Goal: Task Accomplishment & Management: Manage account settings

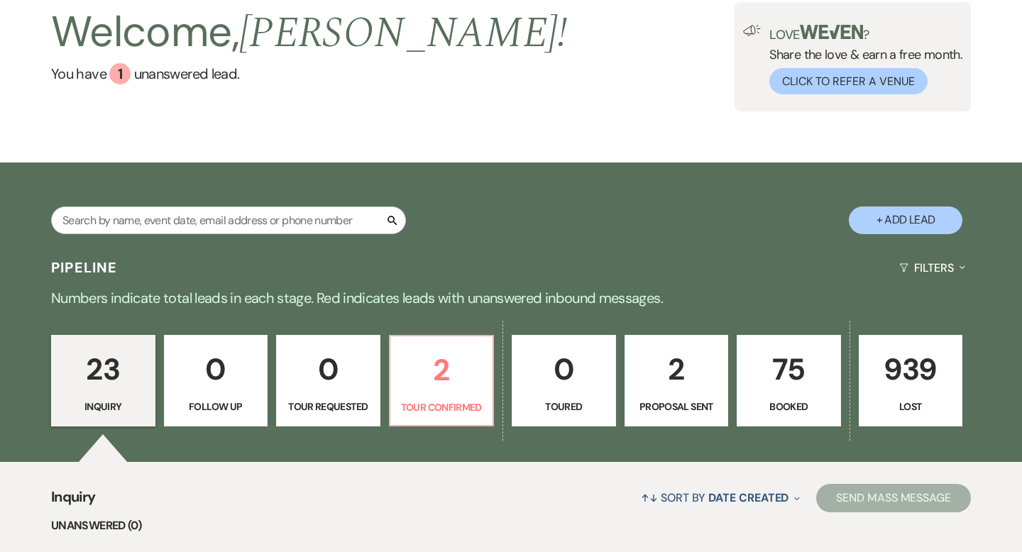
scroll to position [87, 0]
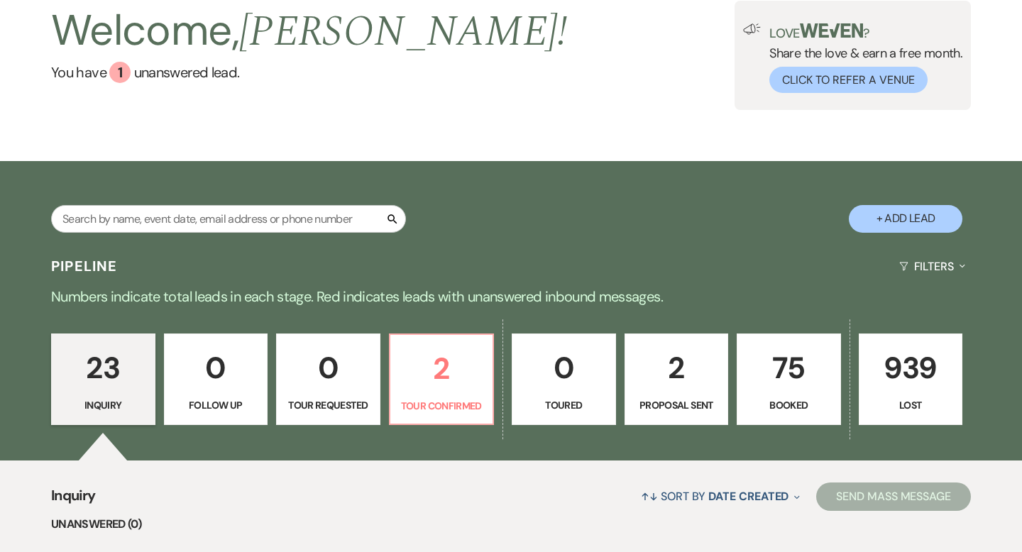
click at [776, 368] on p "75" at bounding box center [789, 368] width 86 height 48
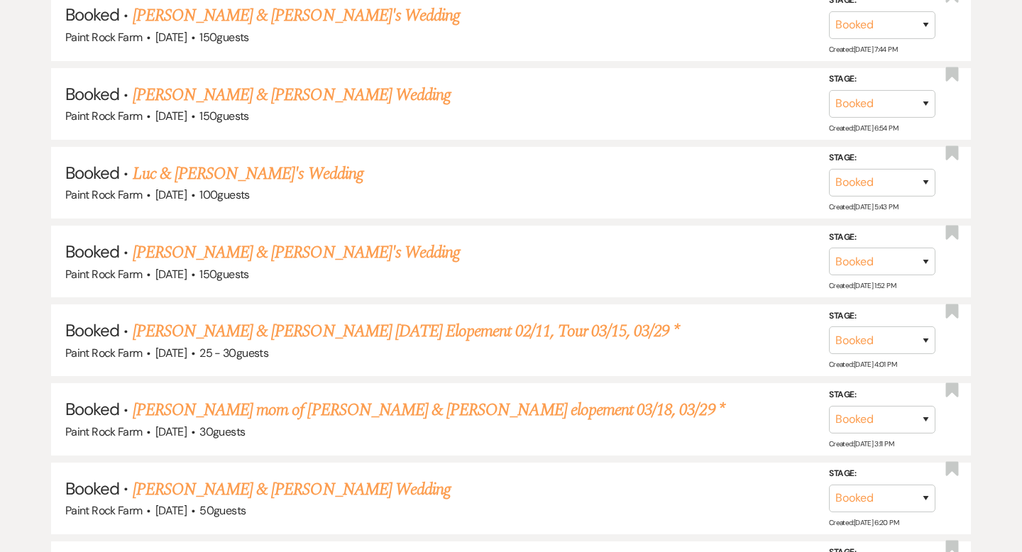
scroll to position [823, 0]
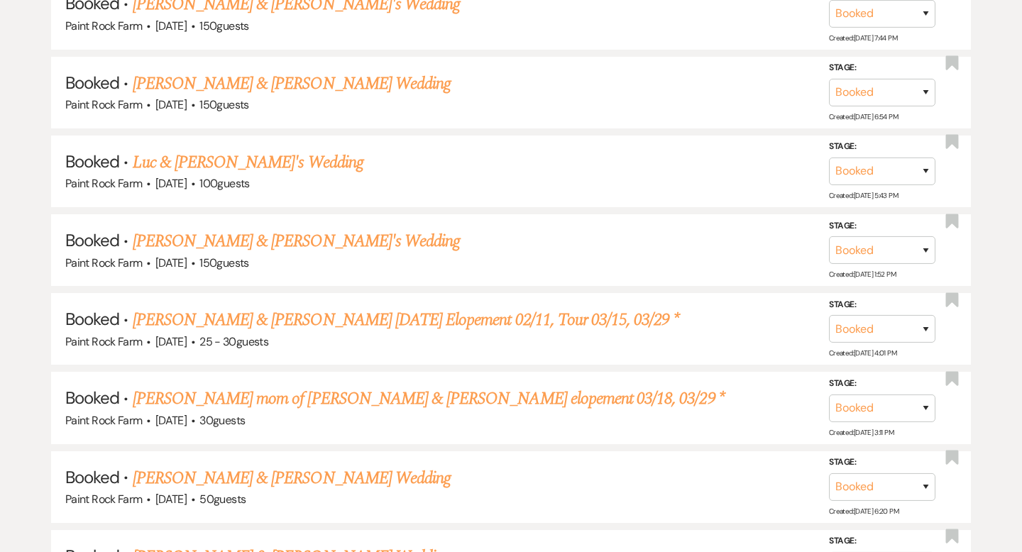
click at [590, 280] on li "Booked · [PERSON_NAME] & [PERSON_NAME]'s Wedding Paint Rock Farm · [DATE] · 150…" at bounding box center [511, 250] width 920 height 72
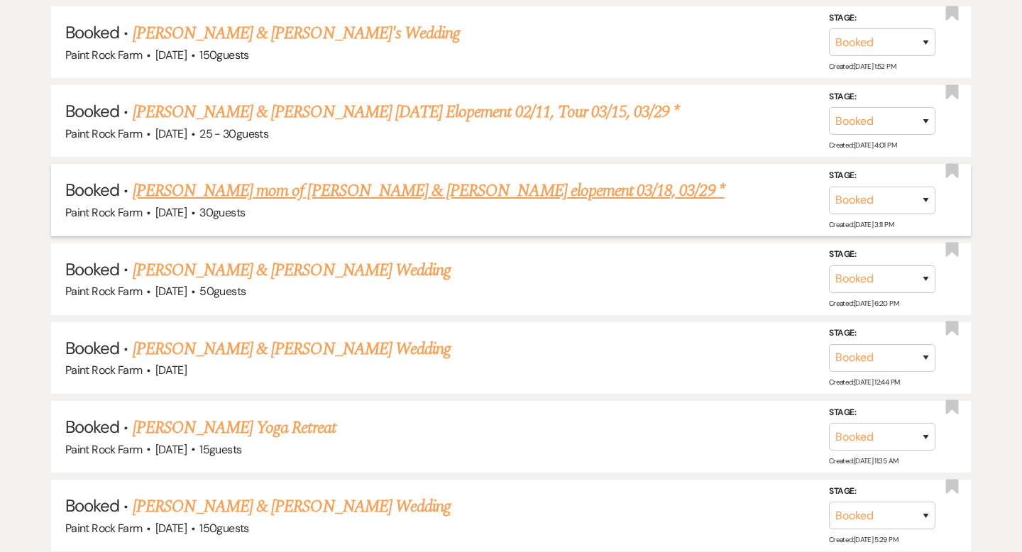
scroll to position [1032, 0]
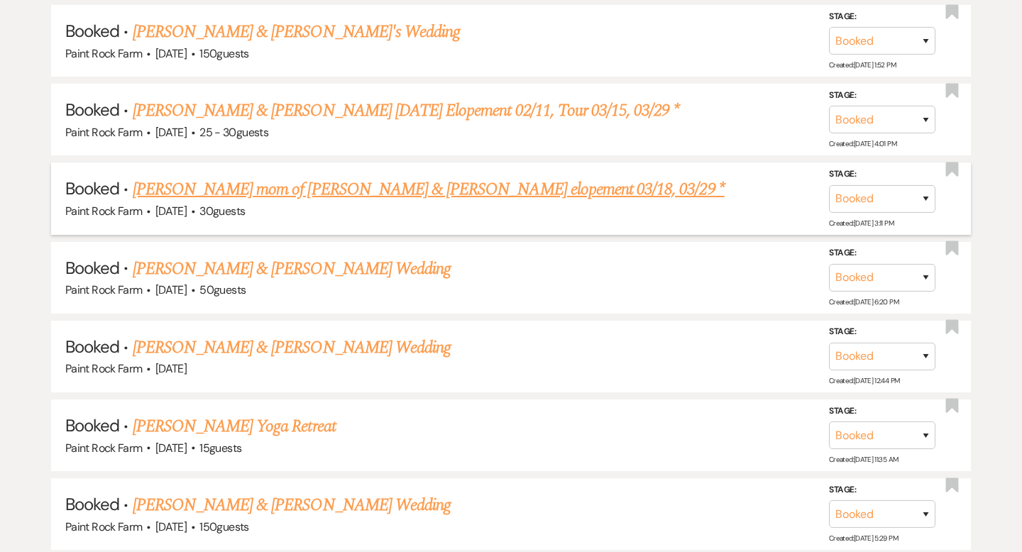
click at [583, 321] on li "Booked · [PERSON_NAME] & [PERSON_NAME] Wedding [GEOGRAPHIC_DATA] · [DATE] Stage…" at bounding box center [511, 357] width 920 height 72
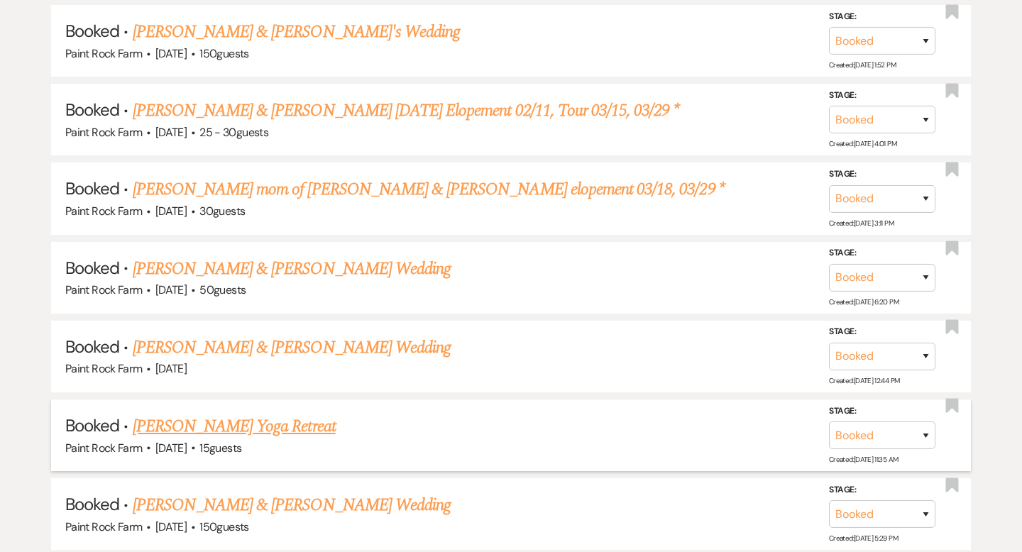
click at [246, 428] on link "[PERSON_NAME] Yoga Retreat" at bounding box center [234, 427] width 203 height 26
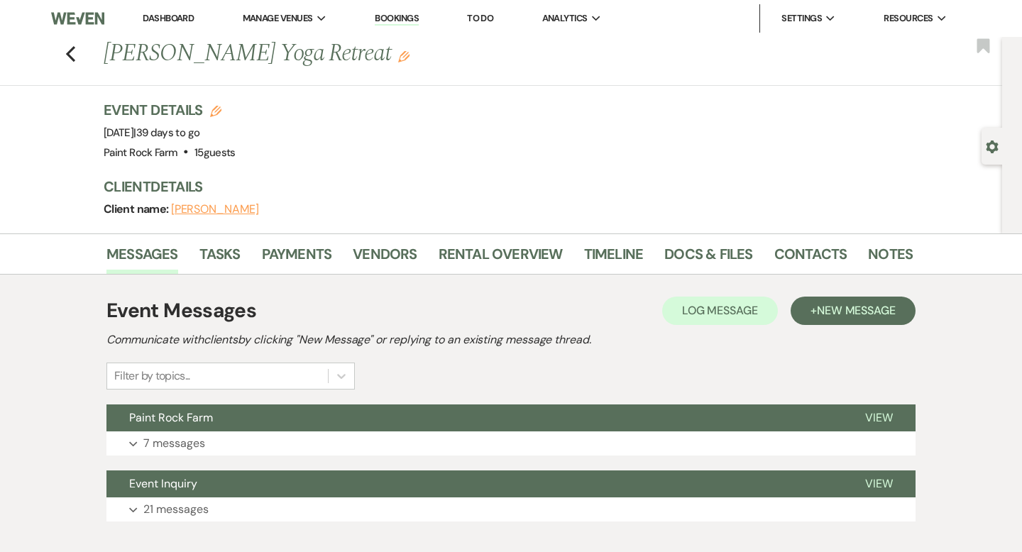
click at [216, 209] on button "[PERSON_NAME]" at bounding box center [215, 209] width 88 height 11
select select "email"
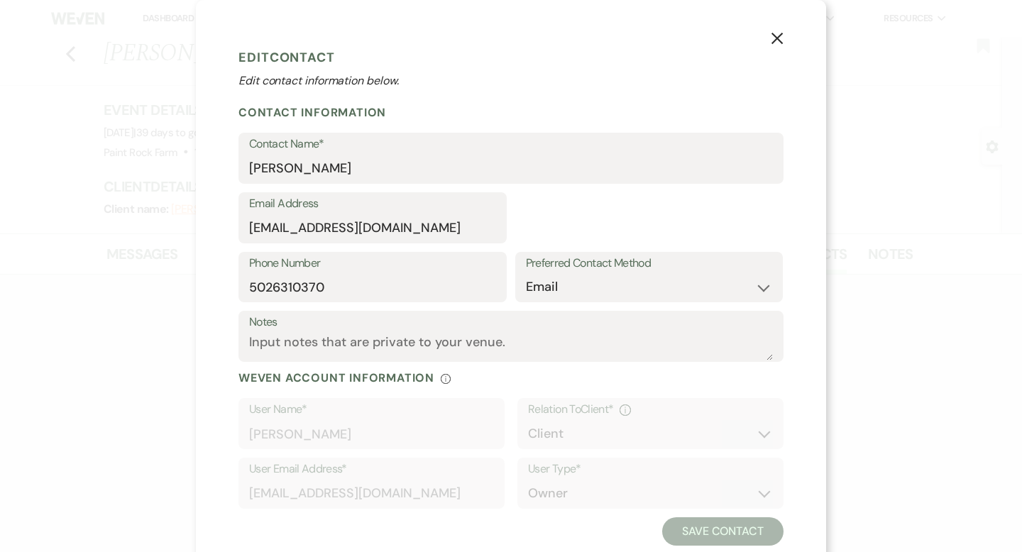
select select "1"
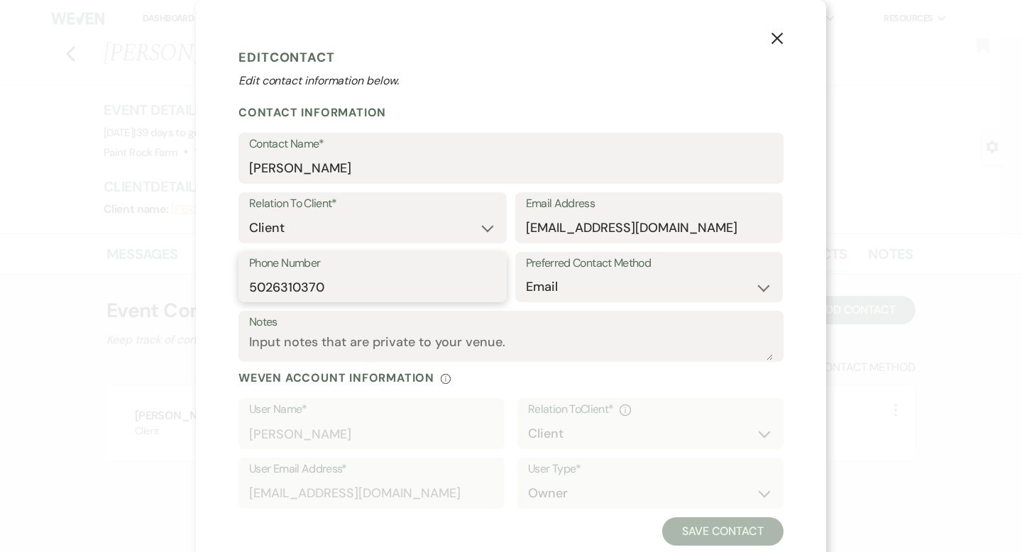
drag, startPoint x: 351, startPoint y: 287, endPoint x: 246, endPoint y: 285, distance: 104.4
click at [246, 285] on div "Phone Number [PHONE_NUMBER]" at bounding box center [373, 277] width 268 height 51
